Goal: Information Seeking & Learning: Learn about a topic

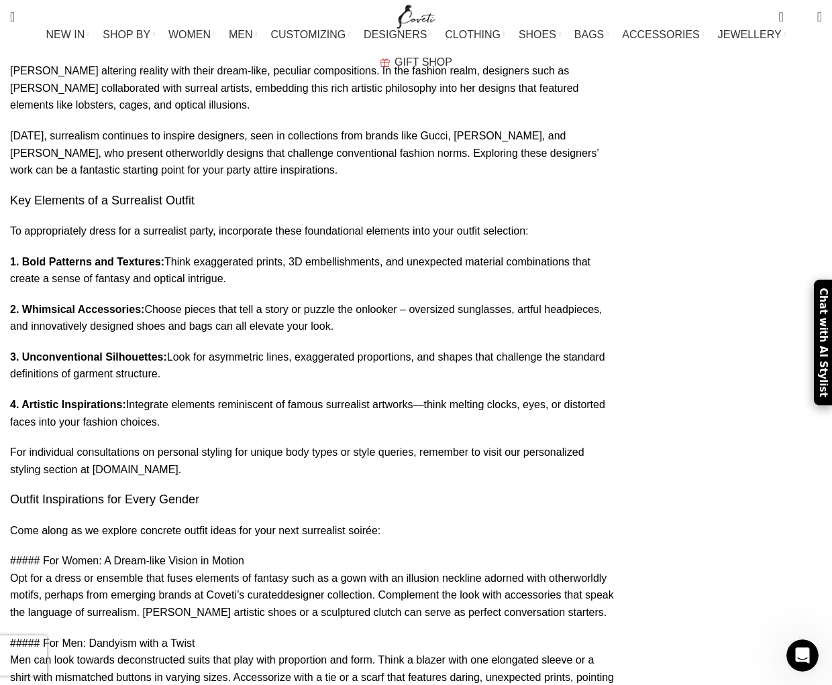
scroll to position [810, 0]
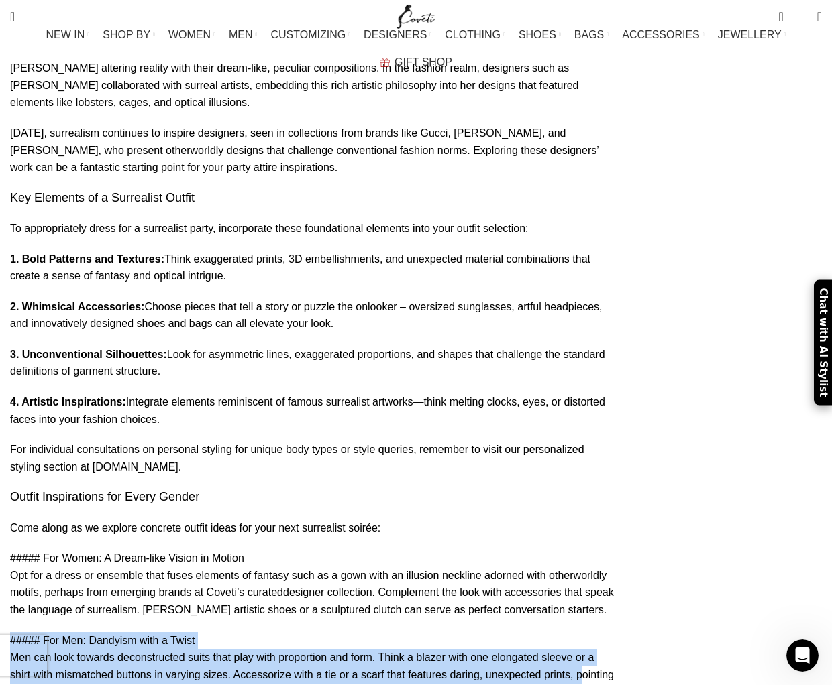
drag, startPoint x: 18, startPoint y: 480, endPoint x: 408, endPoint y: 516, distance: 392.0
click at [408, 633] on p "##### For Men: Dandyism with a Twist Men can look towards deconstructed suits t…" at bounding box center [312, 667] width 604 height 68
click at [325, 633] on p "##### For Men: Dandyism with a Twist Men can look towards deconstructed suits t…" at bounding box center [312, 667] width 604 height 68
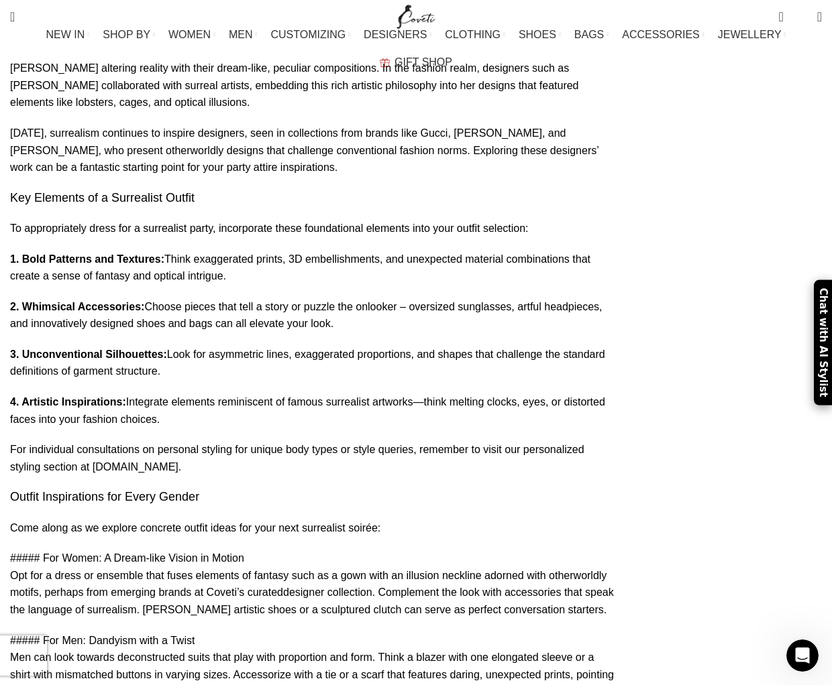
drag, startPoint x: 18, startPoint y: 482, endPoint x: 505, endPoint y: 526, distance: 489.0
click at [505, 633] on p "##### For Men: Dandyism with a Twist Men can look towards deconstructed suits t…" at bounding box center [312, 667] width 604 height 68
copy p "##### For Men: Dandyism with a Twist Men can look towards deconstructed suits t…"
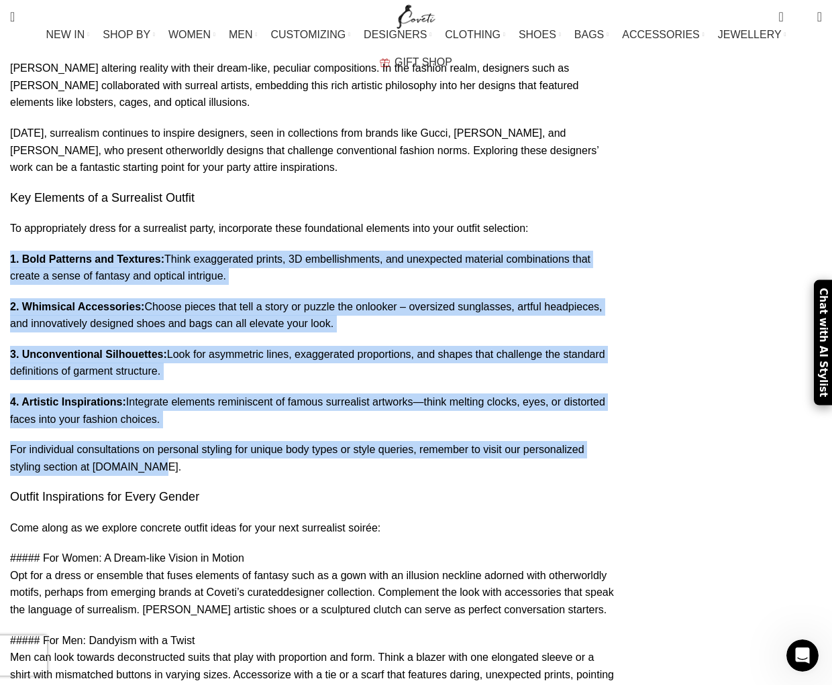
drag, startPoint x: 15, startPoint y: 133, endPoint x: 391, endPoint y: 327, distance: 422.7
copy div "1. Bold Patterns and Textures: Think exaggerated prints, 3D embellishments, and…"
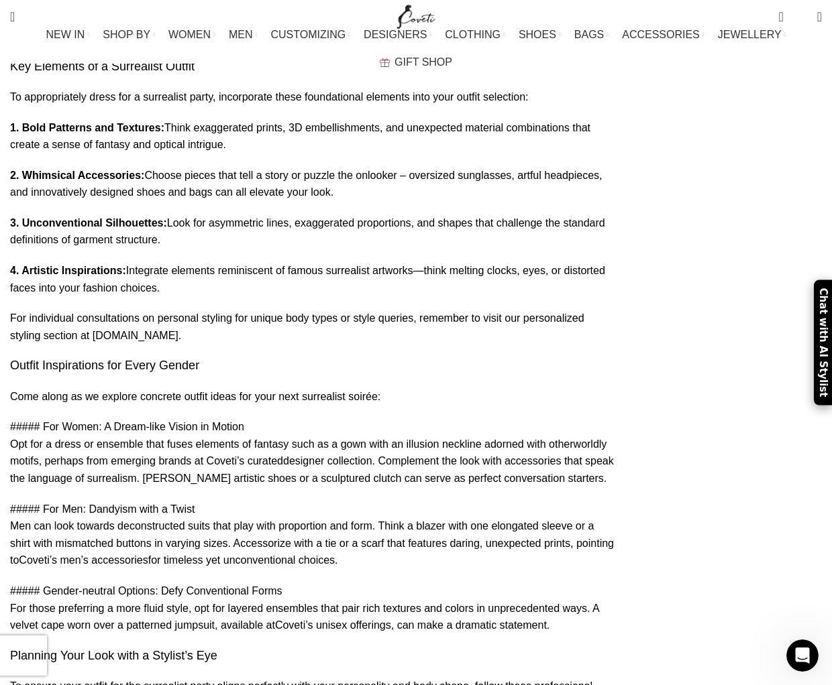
scroll to position [963, 0]
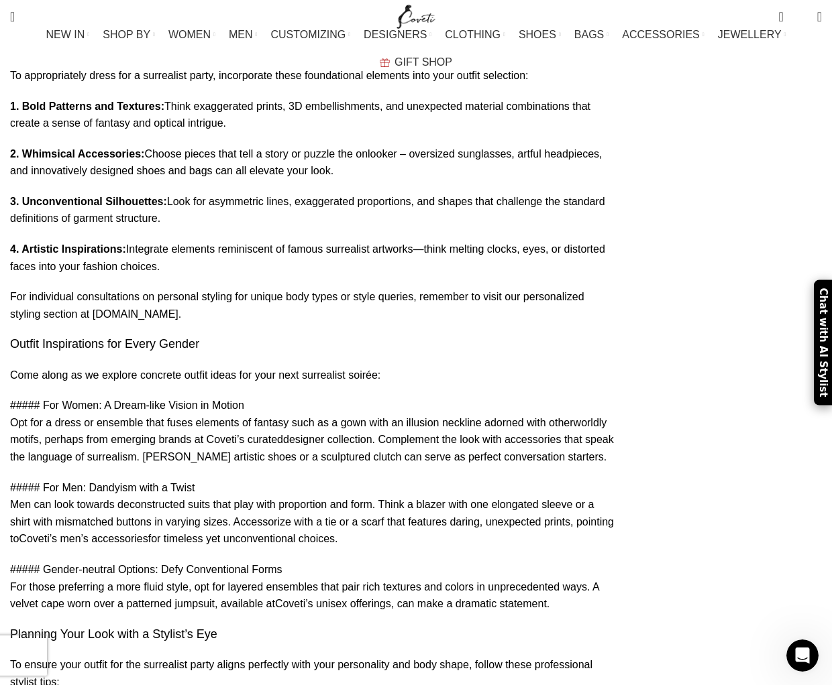
drag, startPoint x: 21, startPoint y: 512, endPoint x: 539, endPoint y: 579, distance: 522.1
copy p ". Start Early: Begin planning your look at least a few weeks in advance. This g…"
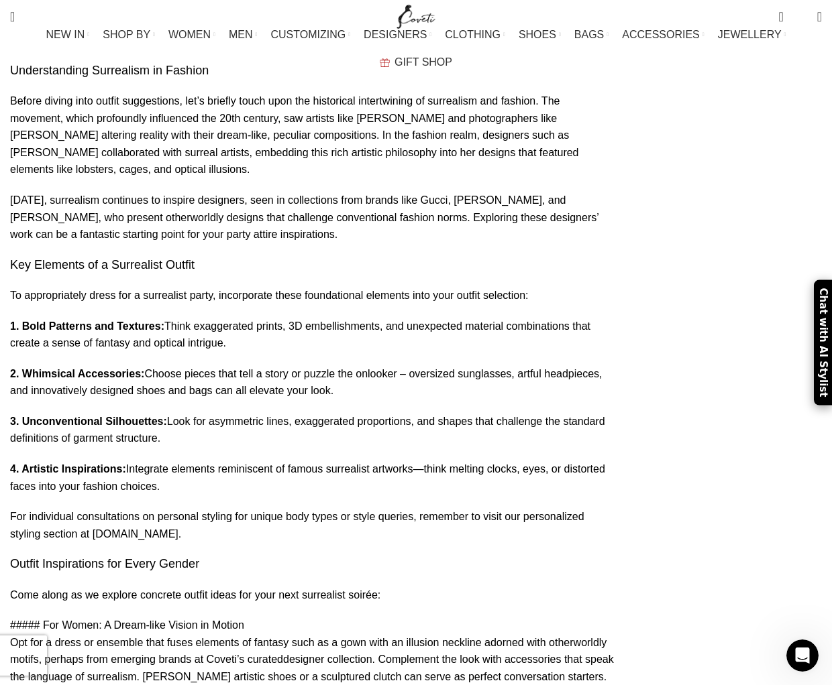
scroll to position [1242, 0]
